Goal: Task Accomplishment & Management: Complete application form

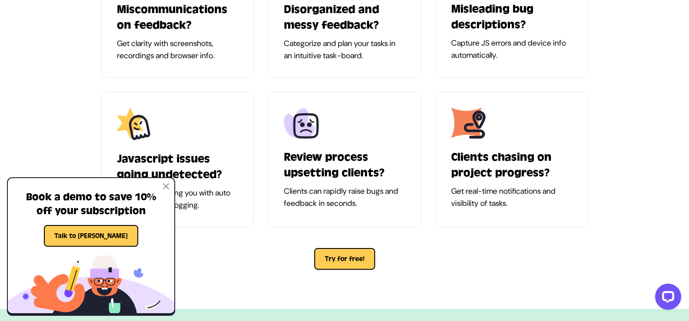
scroll to position [739, 0]
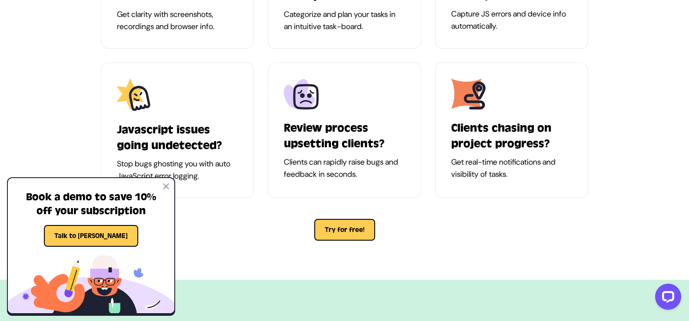
click at [166, 189] on img at bounding box center [166, 186] width 6 height 6
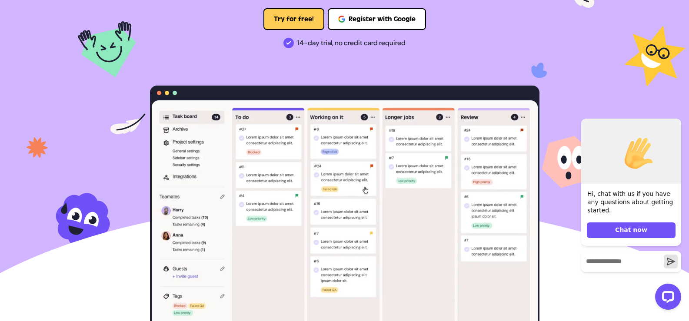
scroll to position [0, 0]
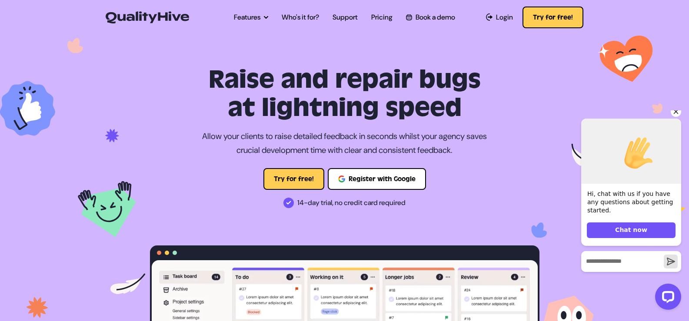
click at [679, 116] on icon "Hide greeting" at bounding box center [676, 112] width 10 height 10
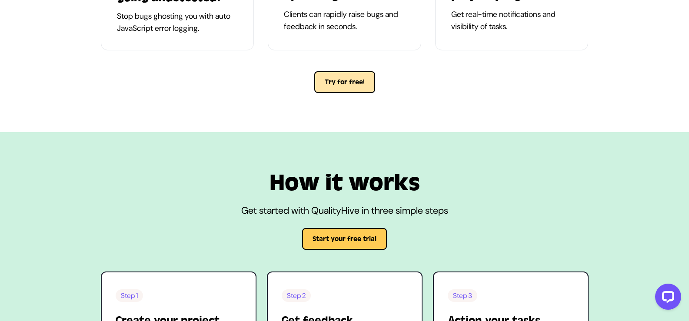
scroll to position [870, 0]
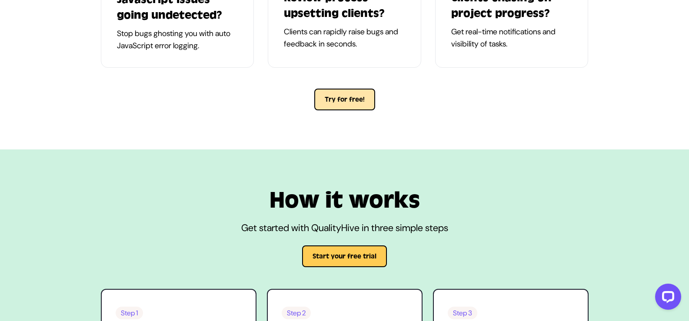
click at [345, 99] on button "Try for free!" at bounding box center [344, 100] width 61 height 22
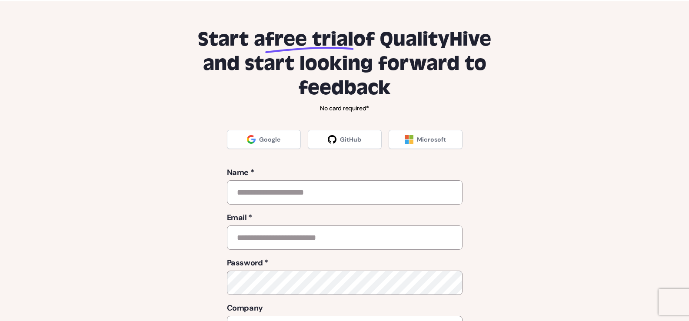
scroll to position [87, 0]
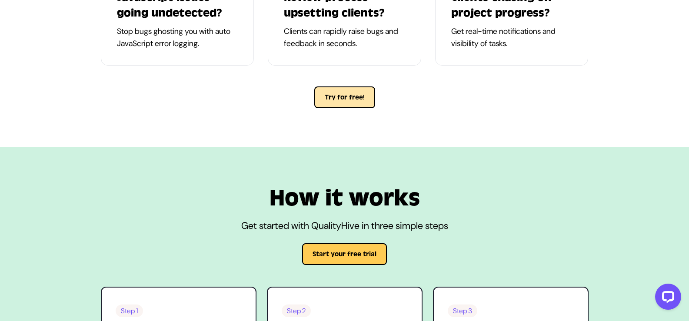
click at [329, 95] on button "Try for free!" at bounding box center [344, 98] width 61 height 22
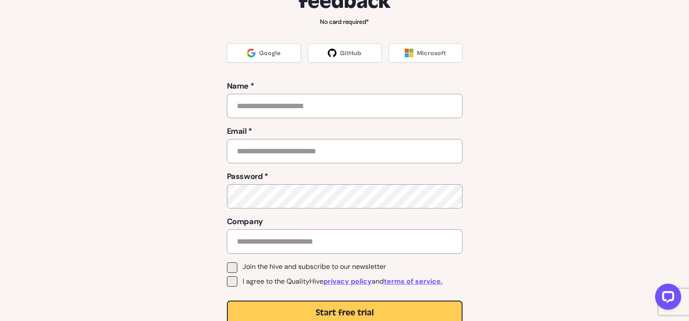
scroll to position [130, 0]
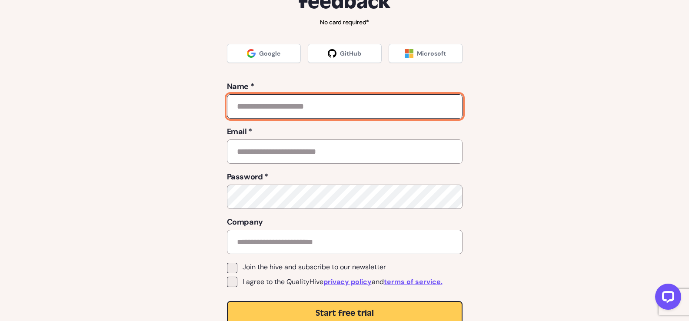
click at [271, 113] on input "text" at bounding box center [345, 106] width 236 height 24
type input "**********"
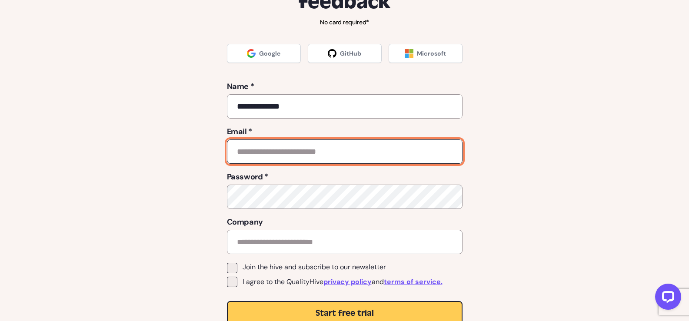
drag, startPoint x: 268, startPoint y: 142, endPoint x: 271, endPoint y: 147, distance: 6.2
click at [270, 145] on input "email" at bounding box center [345, 152] width 236 height 24
click at [303, 150] on input "**********" at bounding box center [345, 152] width 236 height 24
type input "**********"
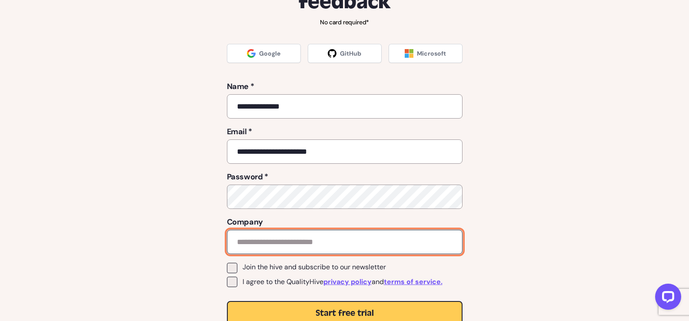
click at [259, 232] on input "text" at bounding box center [345, 242] width 236 height 24
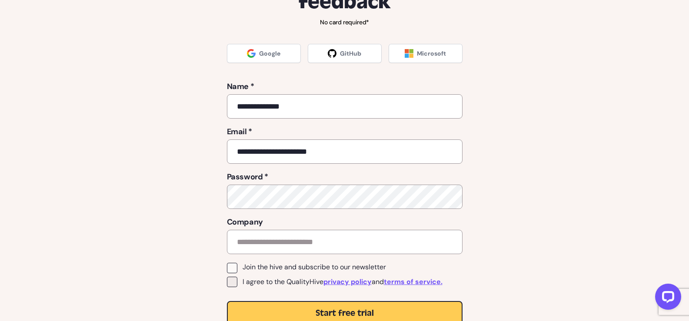
click at [232, 266] on span at bounding box center [232, 268] width 10 height 10
click at [232, 278] on span at bounding box center [232, 282] width 10 height 10
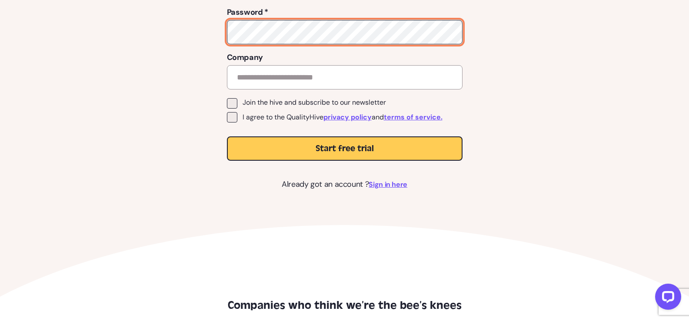
scroll to position [304, 0]
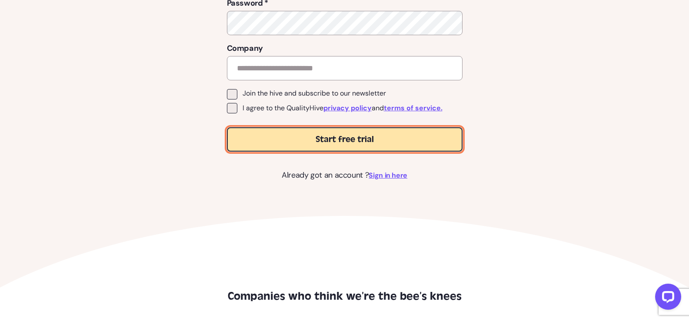
click at [334, 137] on span "Start free trial" at bounding box center [345, 139] width 58 height 10
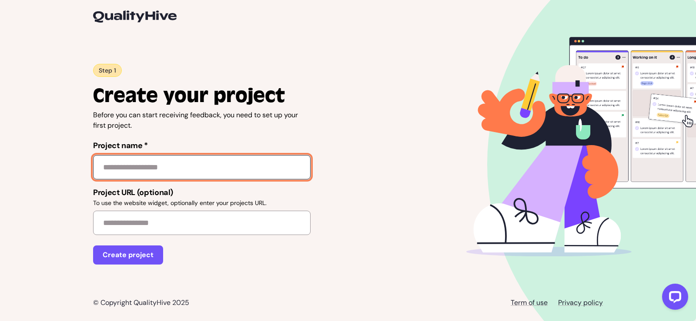
click at [153, 169] on input "Project name *" at bounding box center [201, 167] width 217 height 24
type input "******"
click at [93, 246] on button "Create project" at bounding box center [128, 255] width 70 height 19
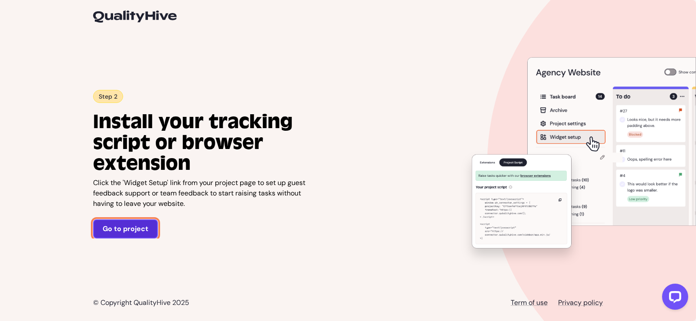
click at [123, 227] on link "Go to project" at bounding box center [125, 229] width 65 height 19
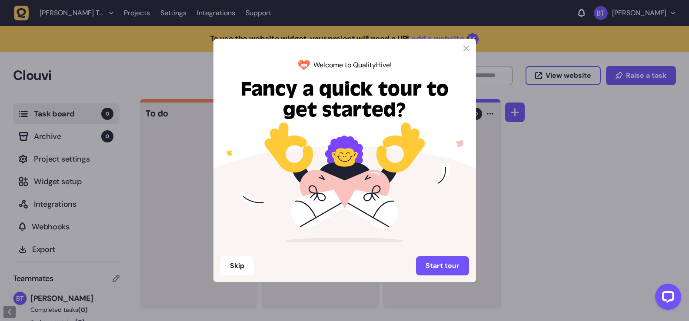
click at [464, 47] on icon at bounding box center [467, 49] width 6 height 6
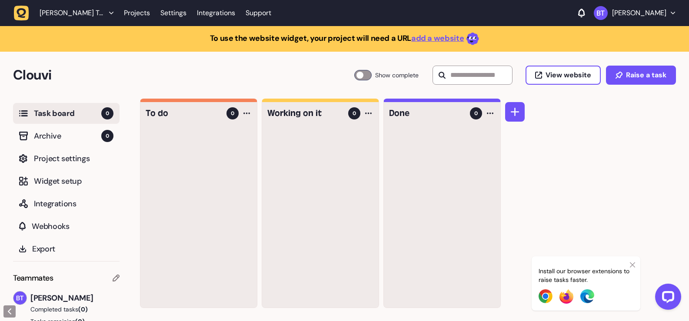
click at [627, 264] on div "Install our browser extensions to raise tasks faster." at bounding box center [586, 284] width 109 height 54
click at [188, 161] on div at bounding box center [198, 218] width 117 height 180
click at [45, 133] on span "Archive" at bounding box center [67, 136] width 67 height 12
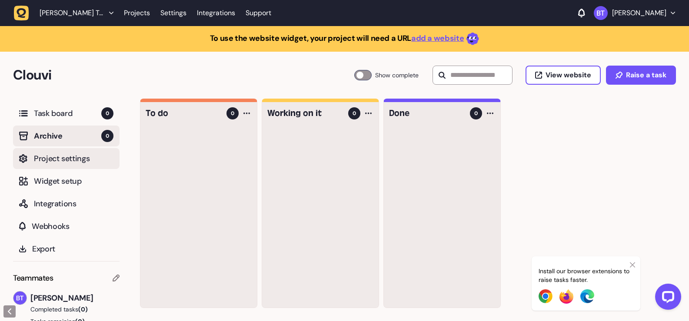
click at [49, 159] on span "Project settings" at bounding box center [74, 159] width 80 height 12
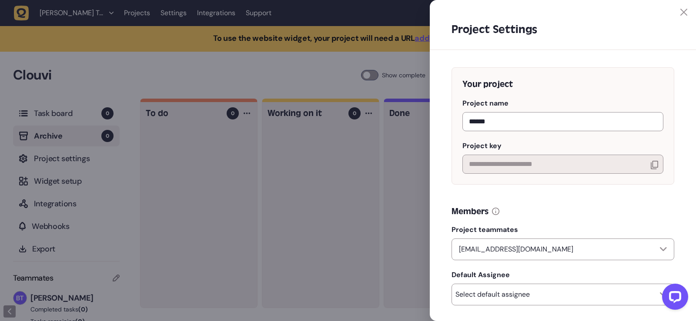
click at [683, 13] on icon at bounding box center [683, 12] width 7 height 7
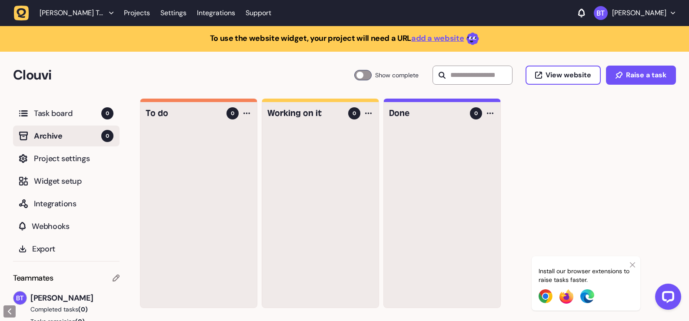
click at [222, 137] on div at bounding box center [198, 218] width 117 height 180
click at [624, 73] on button "Raise a task" at bounding box center [641, 75] width 70 height 19
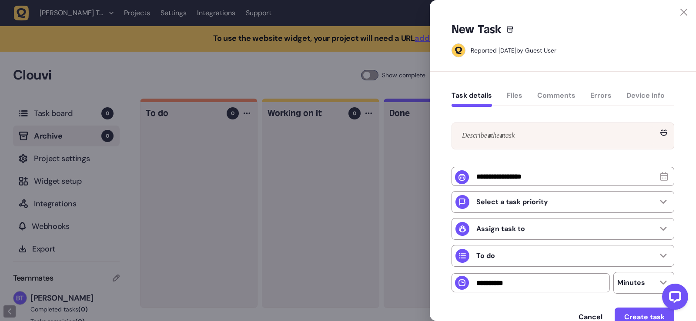
click at [674, 4] on div at bounding box center [563, 8] width 266 height 16
click at [675, 7] on div at bounding box center [563, 8] width 266 height 16
click at [681, 9] on icon at bounding box center [683, 12] width 7 height 7
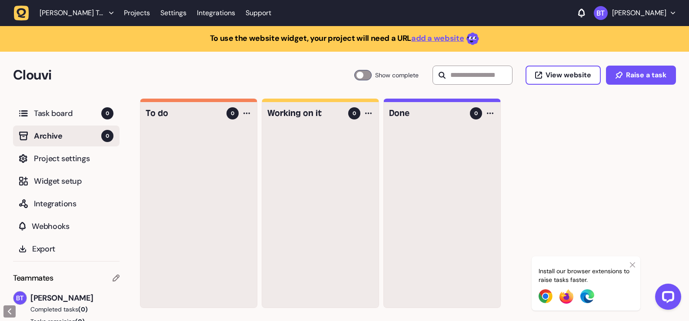
click at [672, 12] on icon "button" at bounding box center [673, 13] width 4 height 3
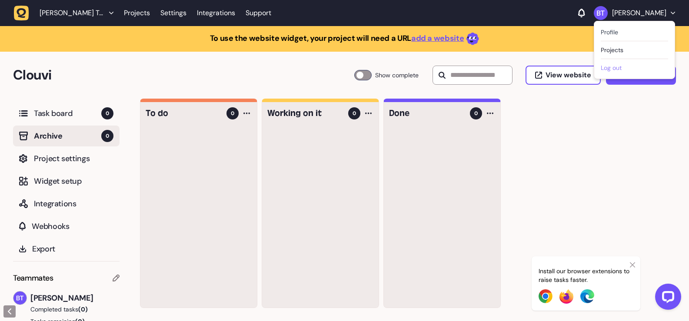
click at [613, 67] on button "Log out" at bounding box center [634, 67] width 67 height 9
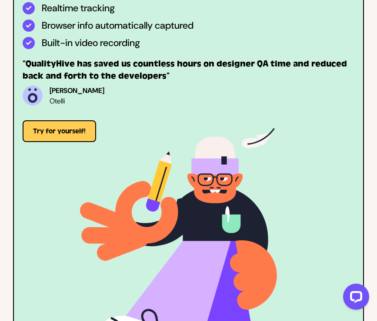
scroll to position [2696, 0]
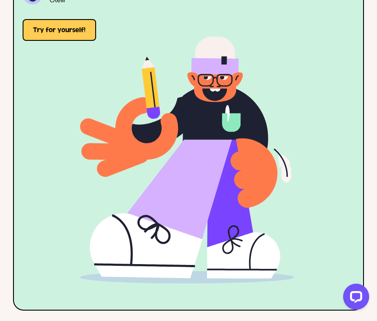
drag, startPoint x: 285, startPoint y: 160, endPoint x: 369, endPoint y: 161, distance: 83.9
click at [369, 161] on div "For the whole hive From website owners to developers, QualityHive is a must for…" at bounding box center [188, 24] width 377 height 599
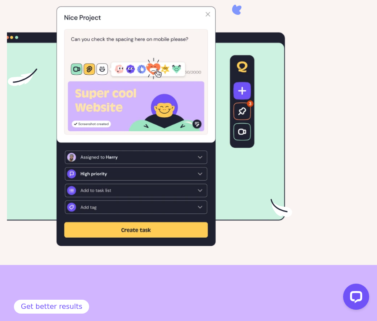
scroll to position [1696, 0]
